Goal: Task Accomplishment & Management: Use online tool/utility

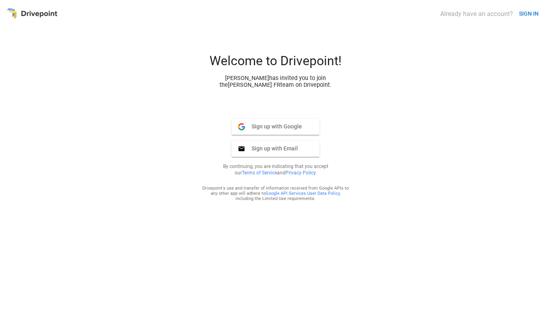
click at [286, 152] on span "Sign up with Email" at bounding box center [271, 148] width 53 height 7
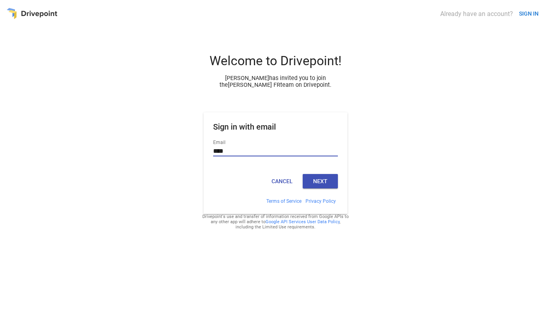
type input "**********"
click at [320, 180] on button "Next" at bounding box center [320, 181] width 35 height 14
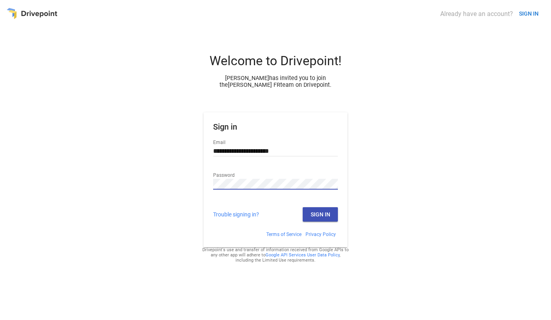
click at [335, 209] on button "Sign In" at bounding box center [320, 214] width 35 height 14
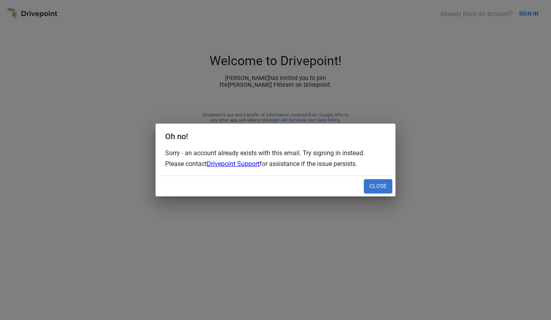
click at [384, 186] on button "Close" at bounding box center [378, 186] width 28 height 14
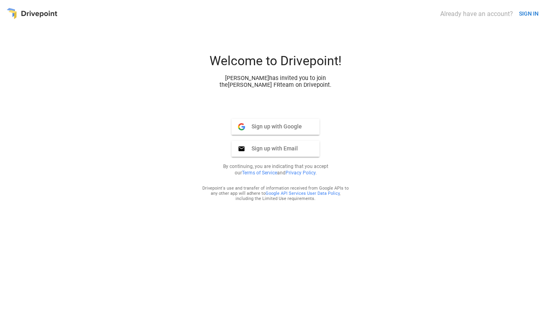
click at [532, 18] on button "SIGN IN" at bounding box center [529, 13] width 26 height 15
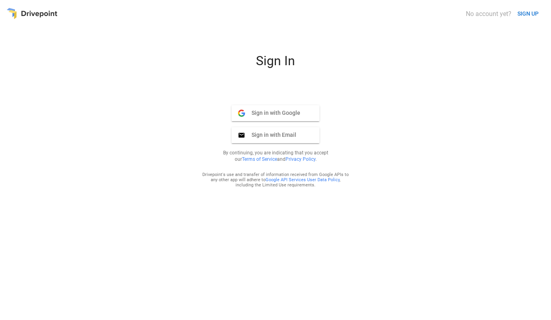
click at [530, 15] on button "SIGN UP" at bounding box center [529, 13] width 28 height 15
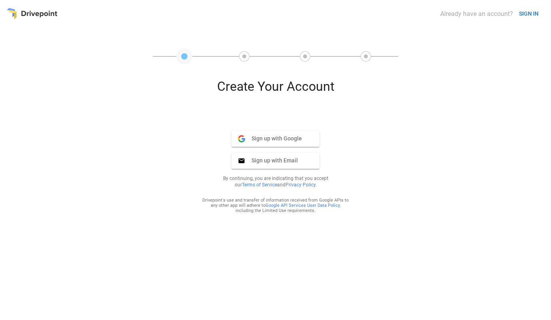
click at [530, 15] on button "SIGN IN" at bounding box center [529, 13] width 26 height 15
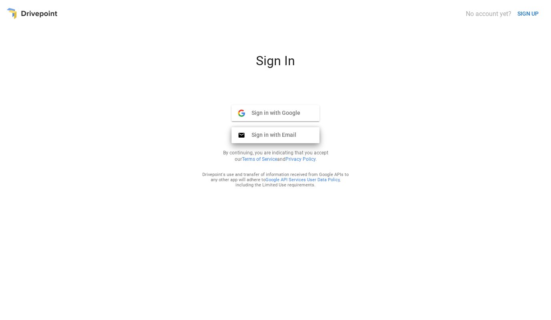
click at [298, 135] on button "Sign in with Email Email" at bounding box center [276, 135] width 88 height 16
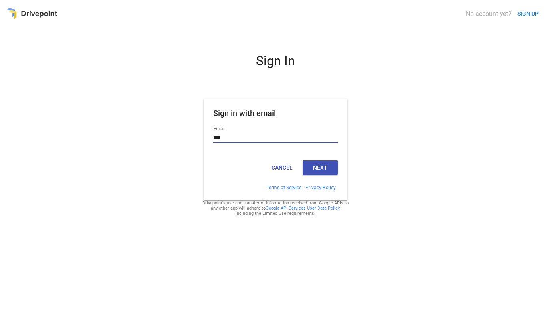
type input "**********"
click at [329, 173] on button "Next" at bounding box center [320, 167] width 35 height 14
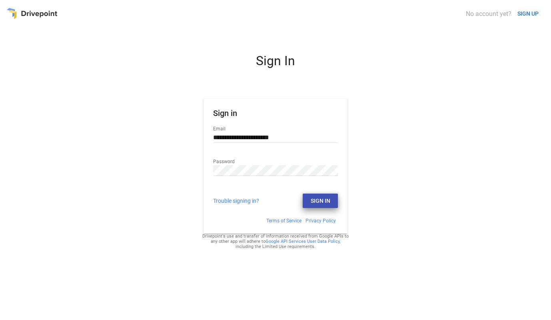
click at [329, 201] on button "Sign In" at bounding box center [320, 201] width 35 height 14
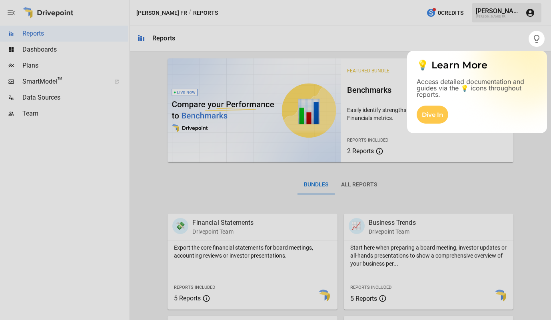
drag, startPoint x: 168, startPoint y: 162, endPoint x: 174, endPoint y: 165, distance: 6.3
click at [170, 162] on div at bounding box center [275, 183] width 551 height 273
click at [425, 115] on div "Dive In" at bounding box center [433, 115] width 32 height 18
